Goal: Information Seeking & Learning: Learn about a topic

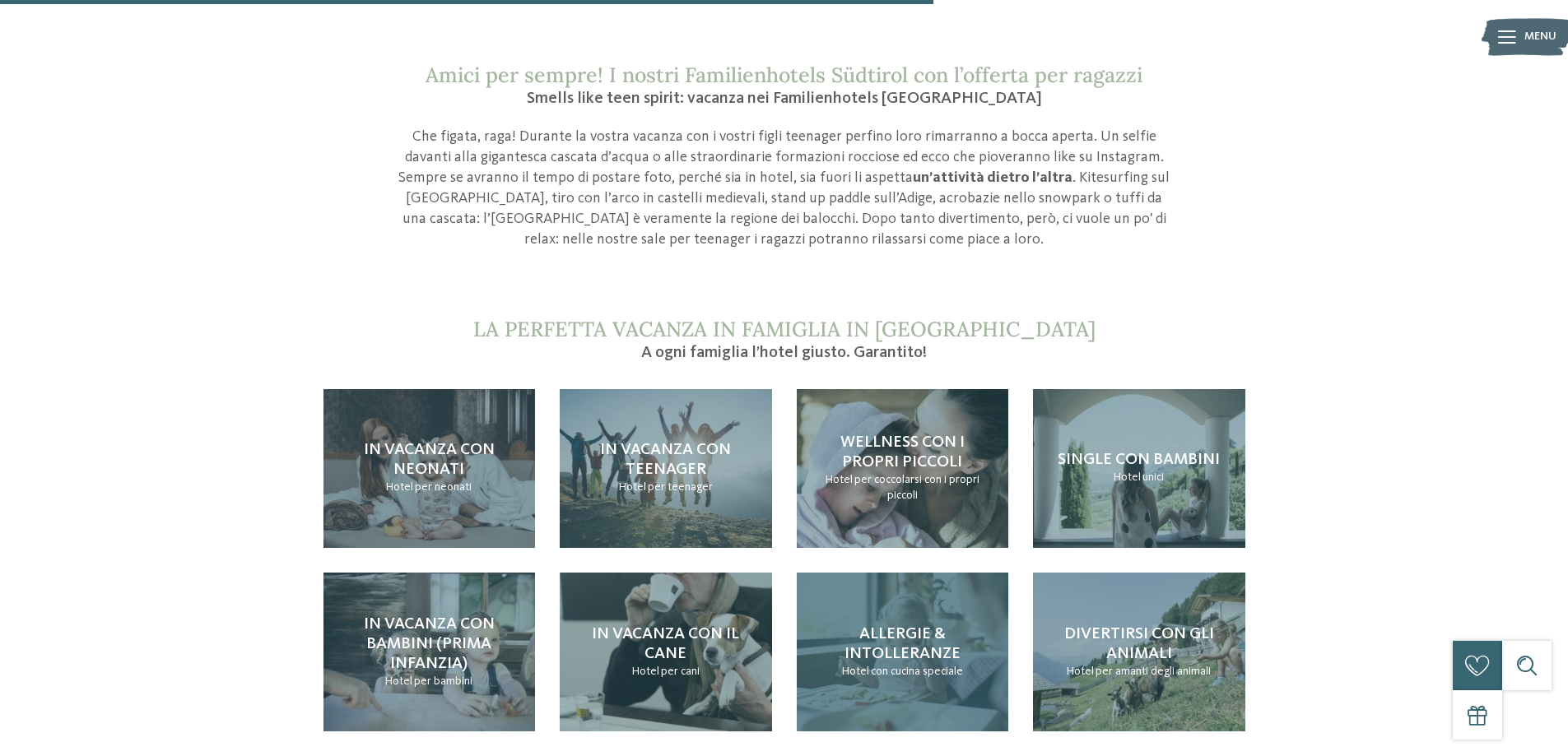
scroll to position [1564, 0]
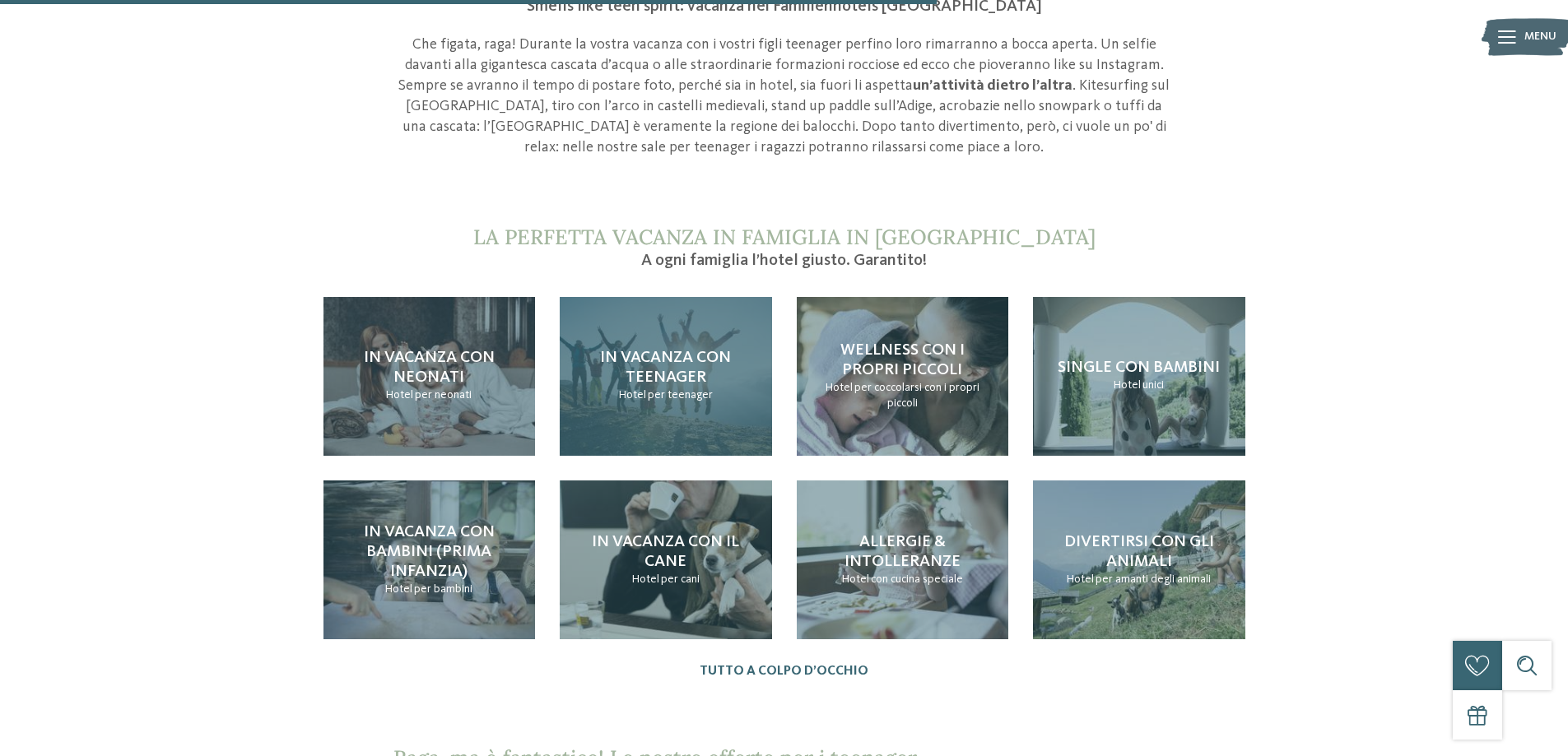
click at [677, 363] on span "In vacanza con teenager" at bounding box center [666, 367] width 131 height 36
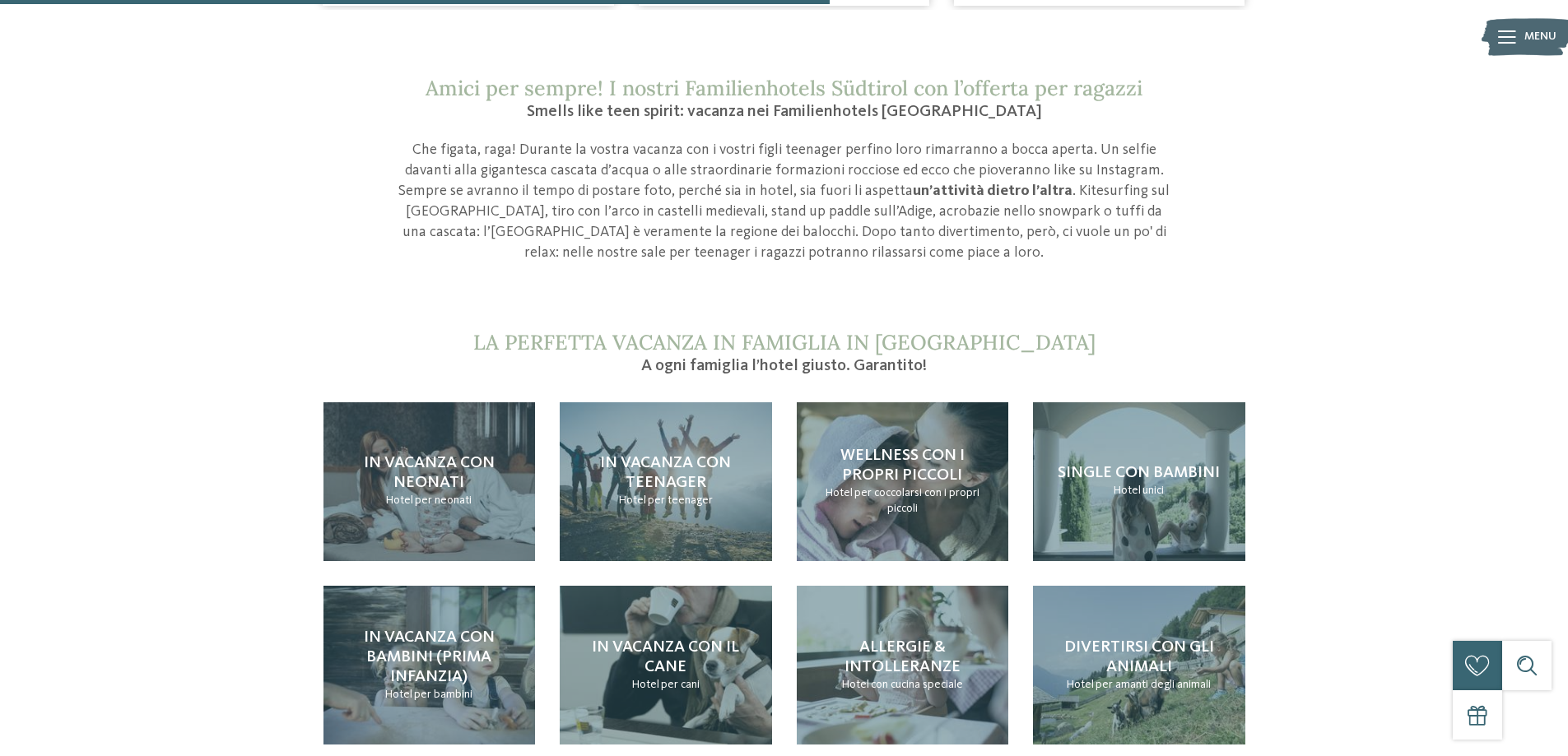
scroll to position [1482, 0]
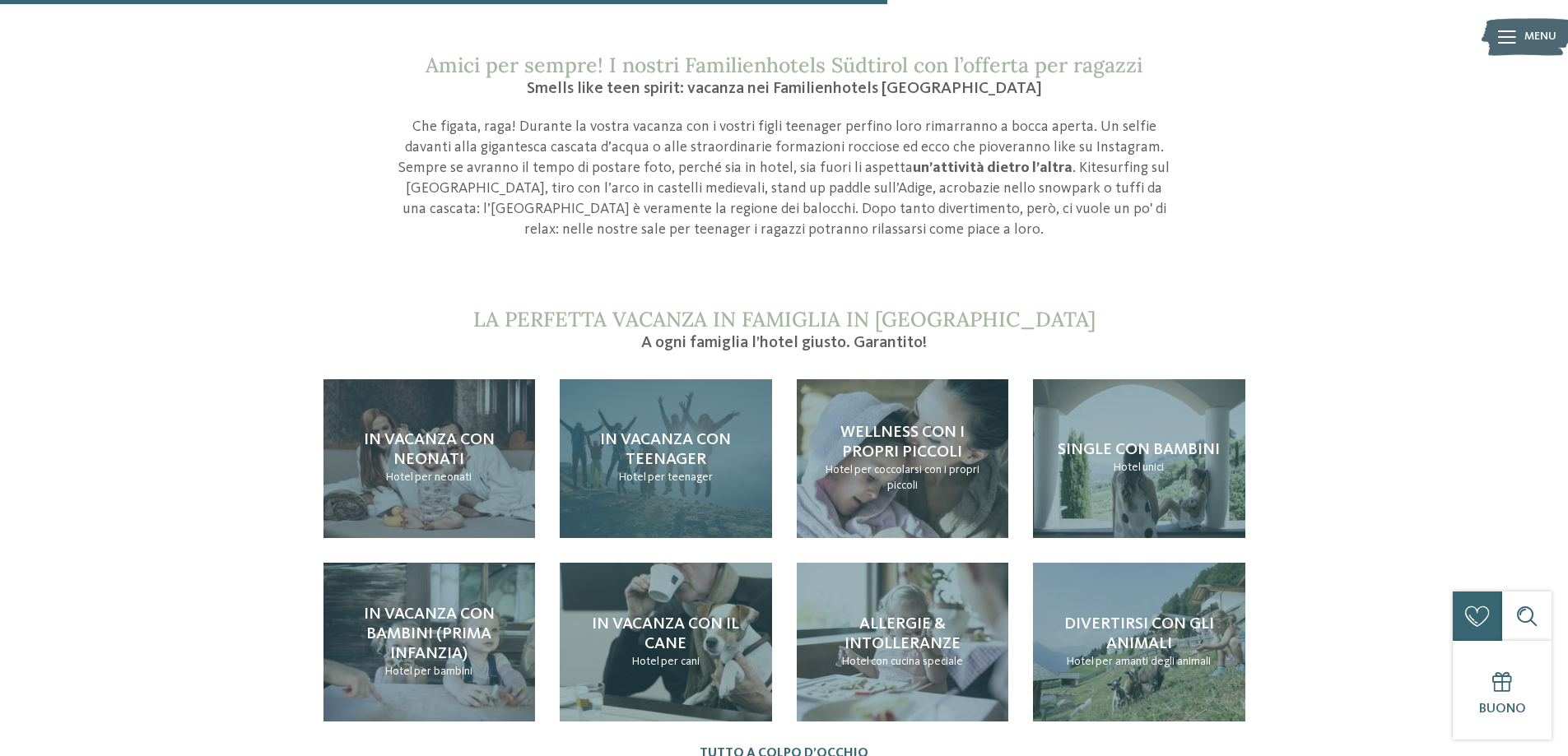
click at [695, 467] on span "In vacanza con teenager" at bounding box center [666, 449] width 131 height 36
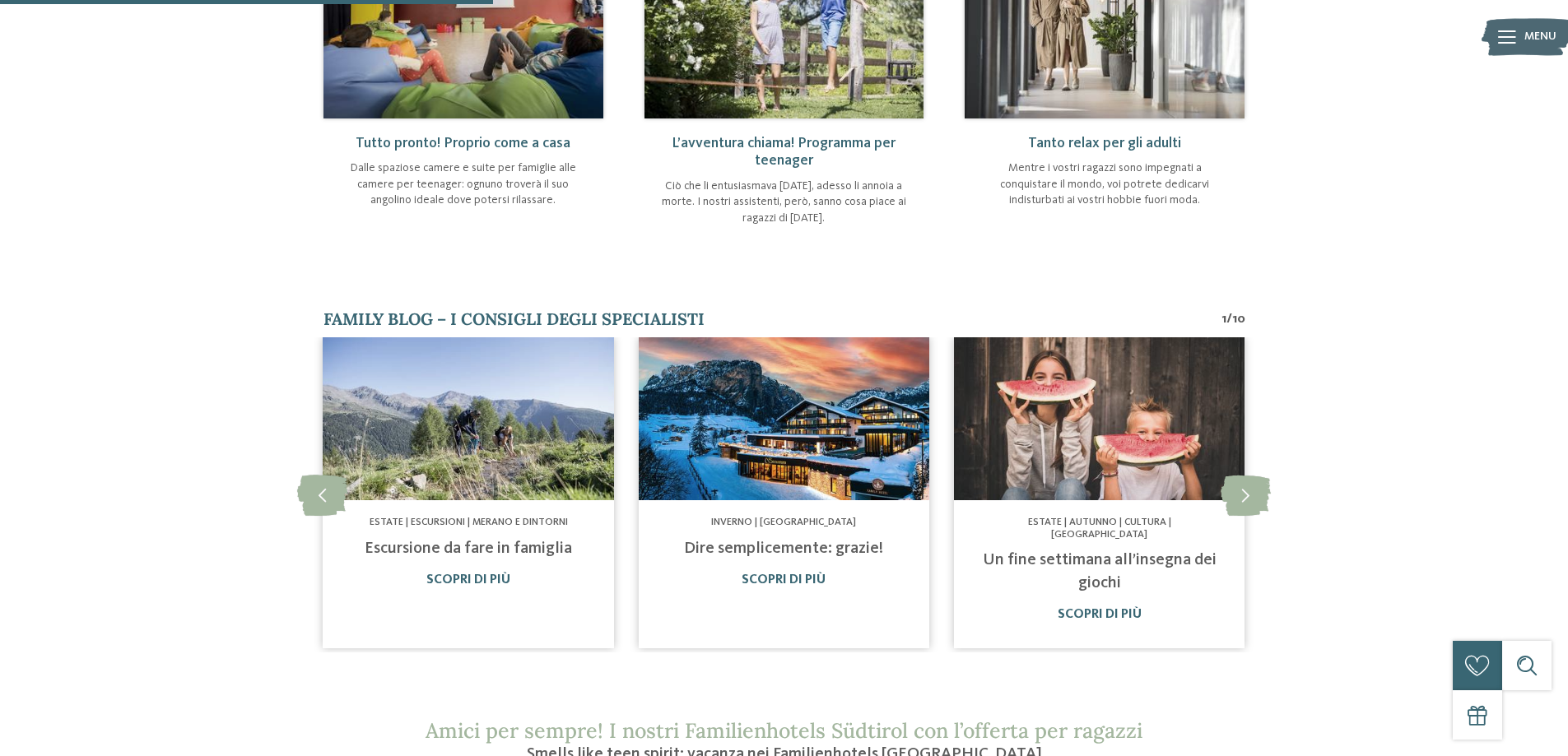
scroll to position [823, 0]
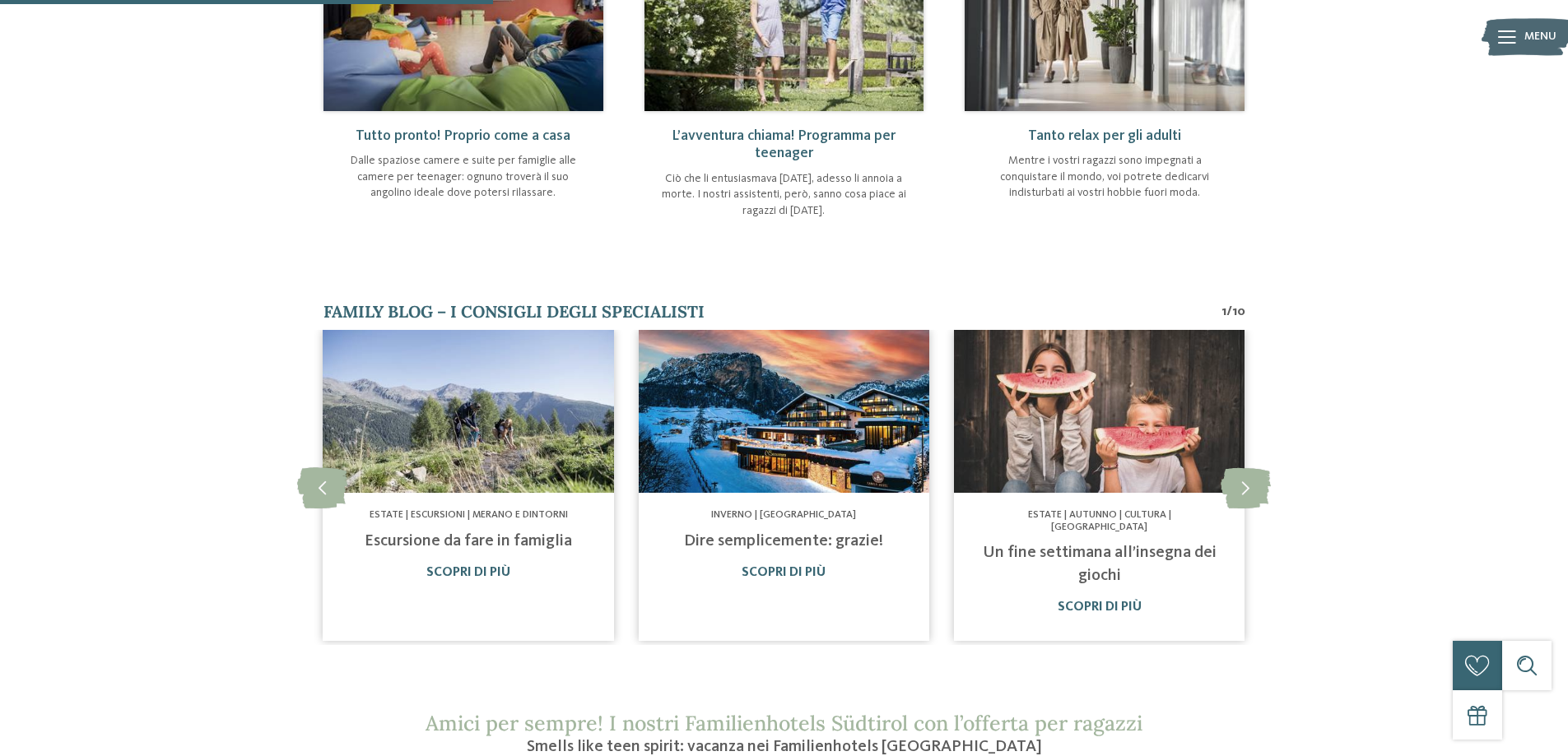
click at [787, 462] on img at bounding box center [784, 412] width 291 height 164
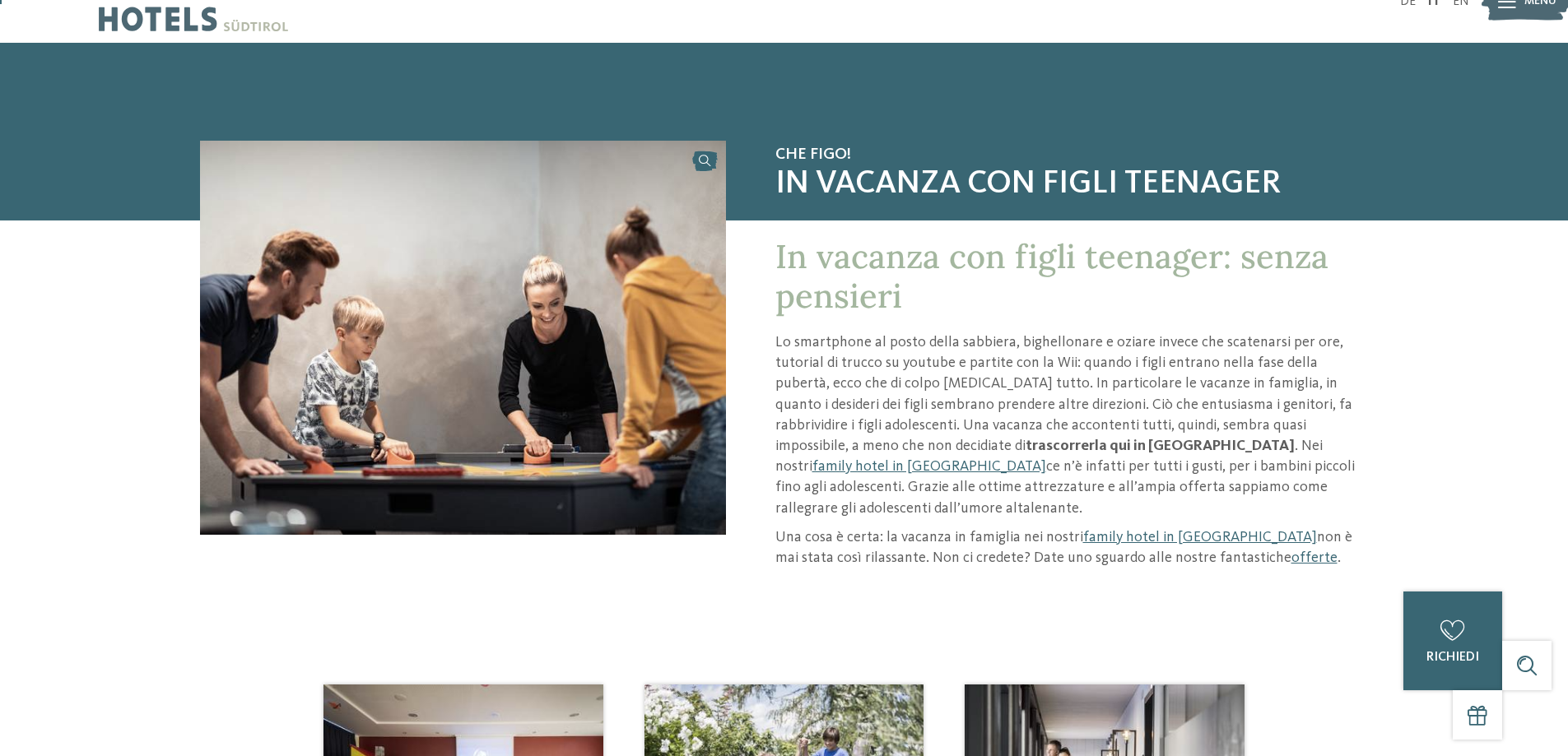
scroll to position [0, 0]
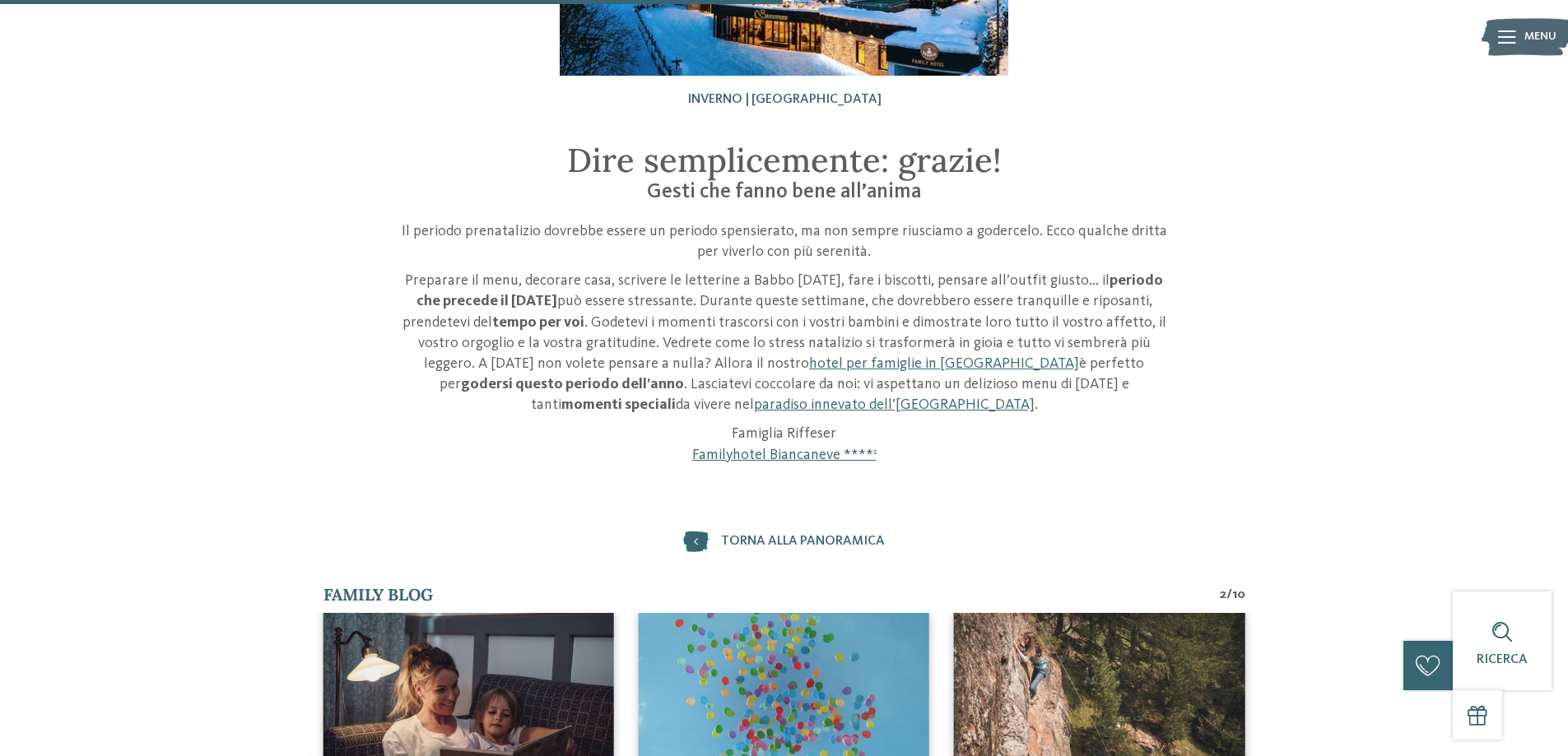
scroll to position [330, 0]
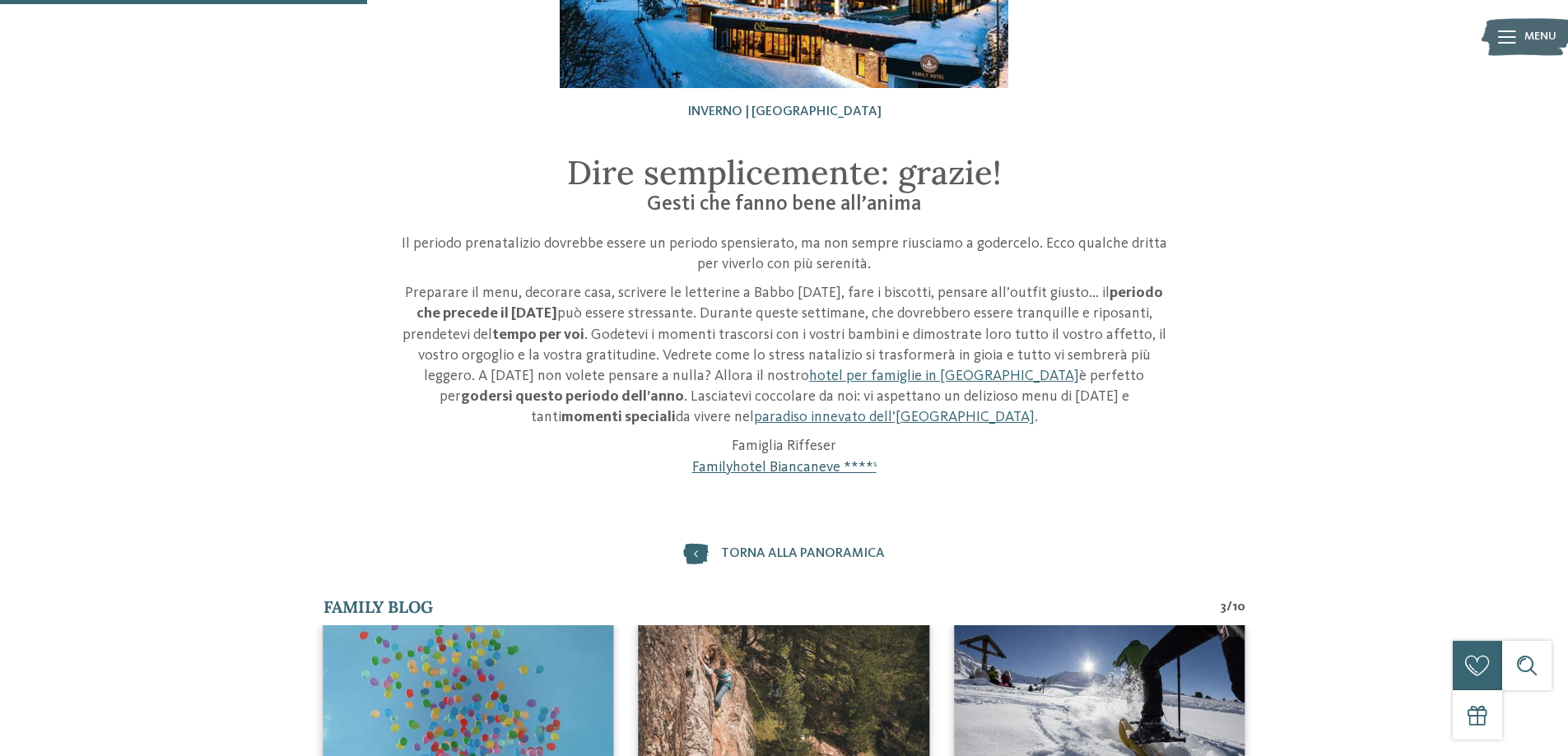
click at [784, 468] on link "Familyhotel Biancaneve **** s" at bounding box center [784, 468] width 184 height 15
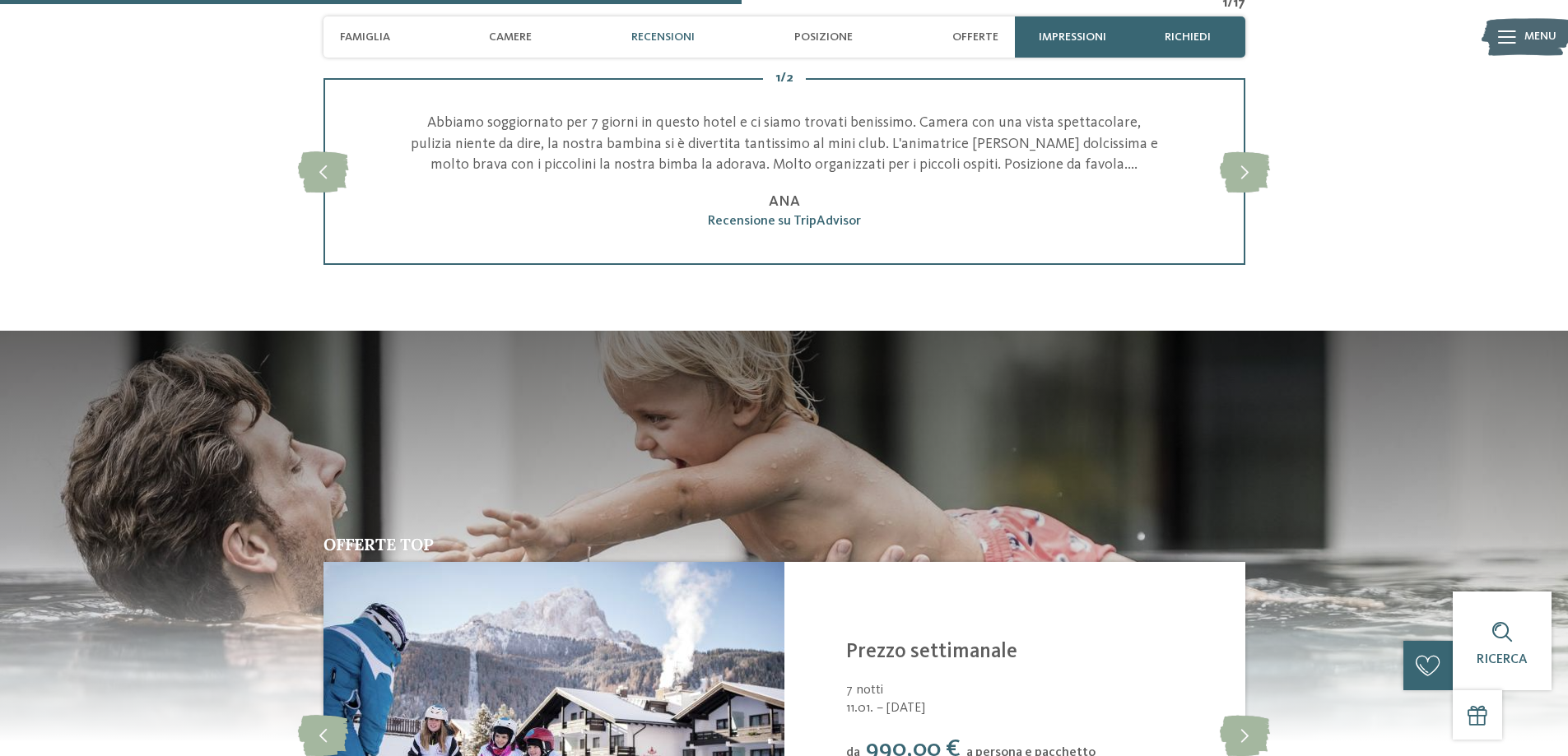
scroll to position [2470, 0]
